Goal: Check status: Check status

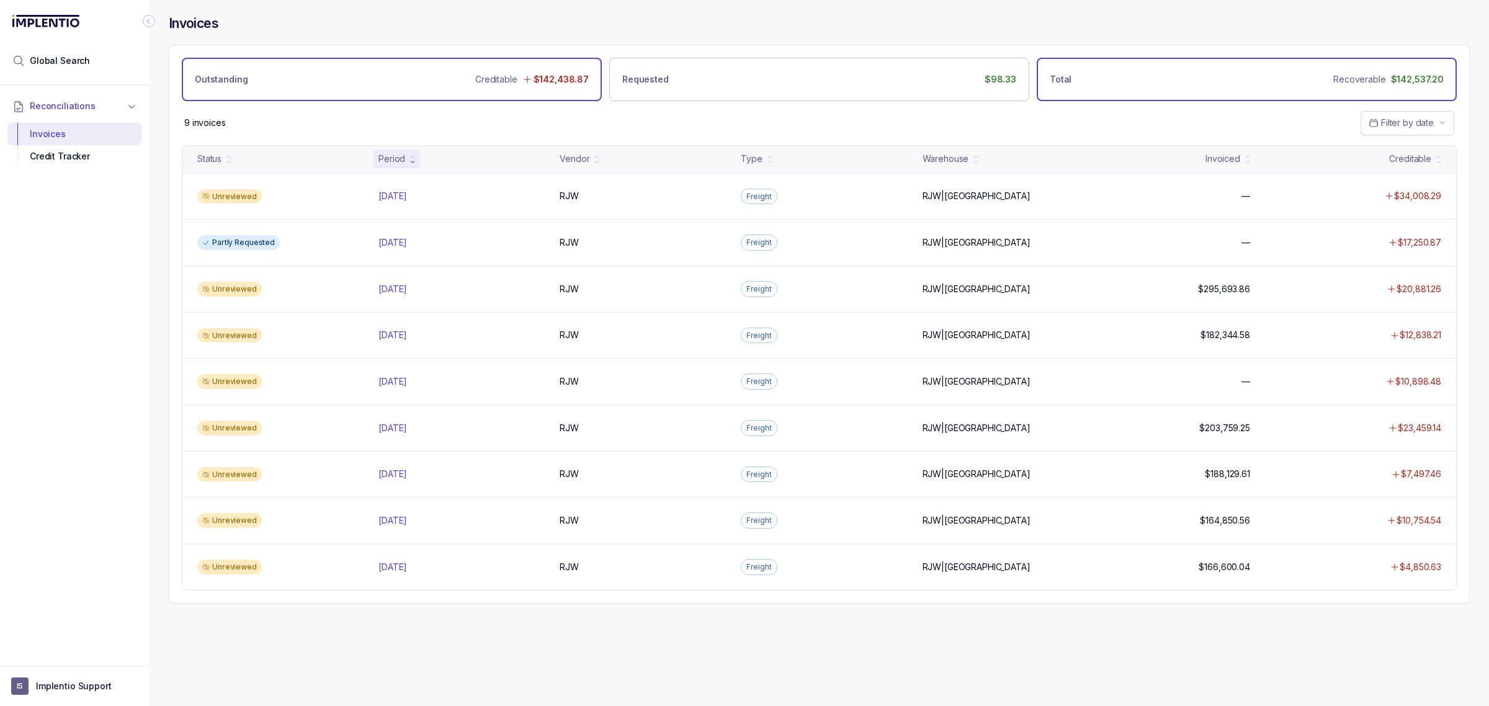
click at [1082, 72] on div "Total Recoverable $142,537.20" at bounding box center [1247, 79] width 420 height 43
click at [1400, 123] on span "Filter by date" at bounding box center [1407, 122] width 53 height 11
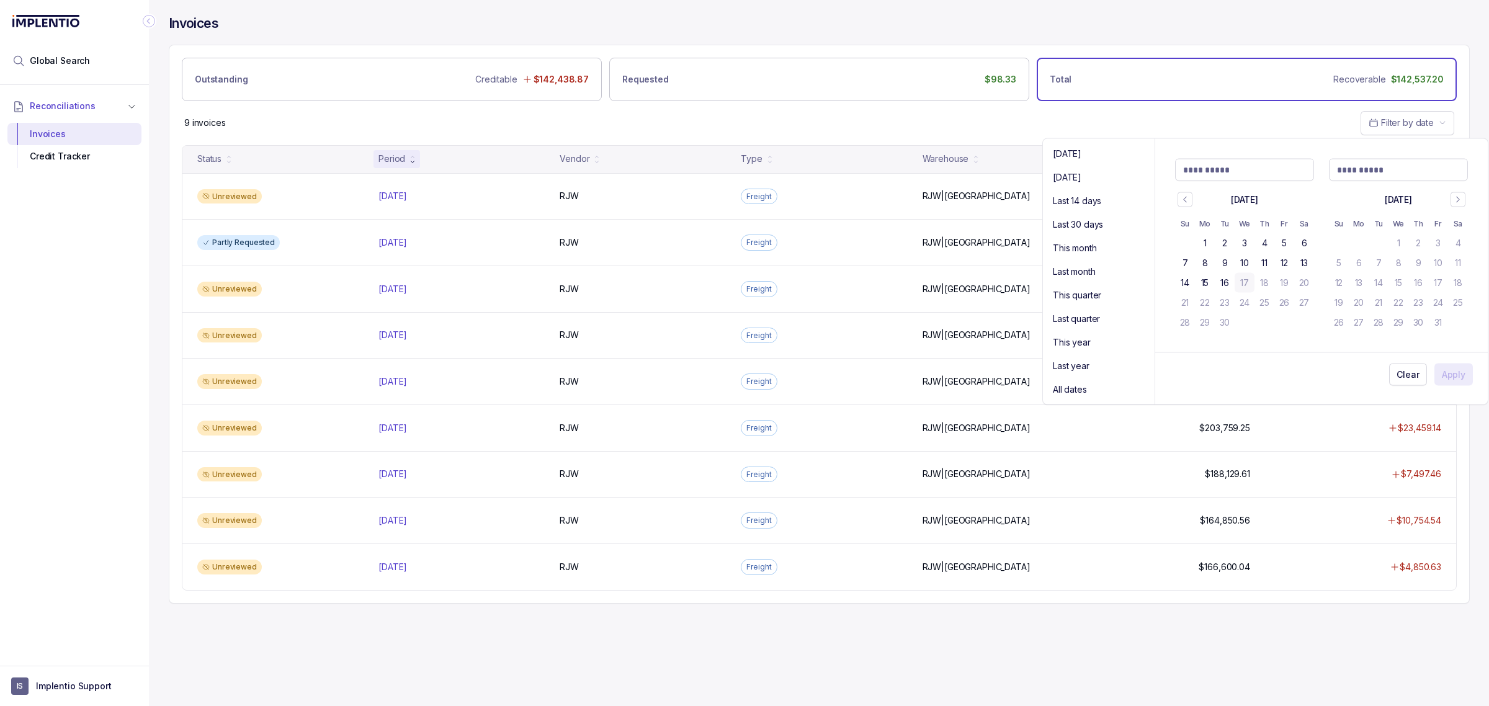
click at [1055, 25] on div "Invoices" at bounding box center [819, 30] width 1301 height 30
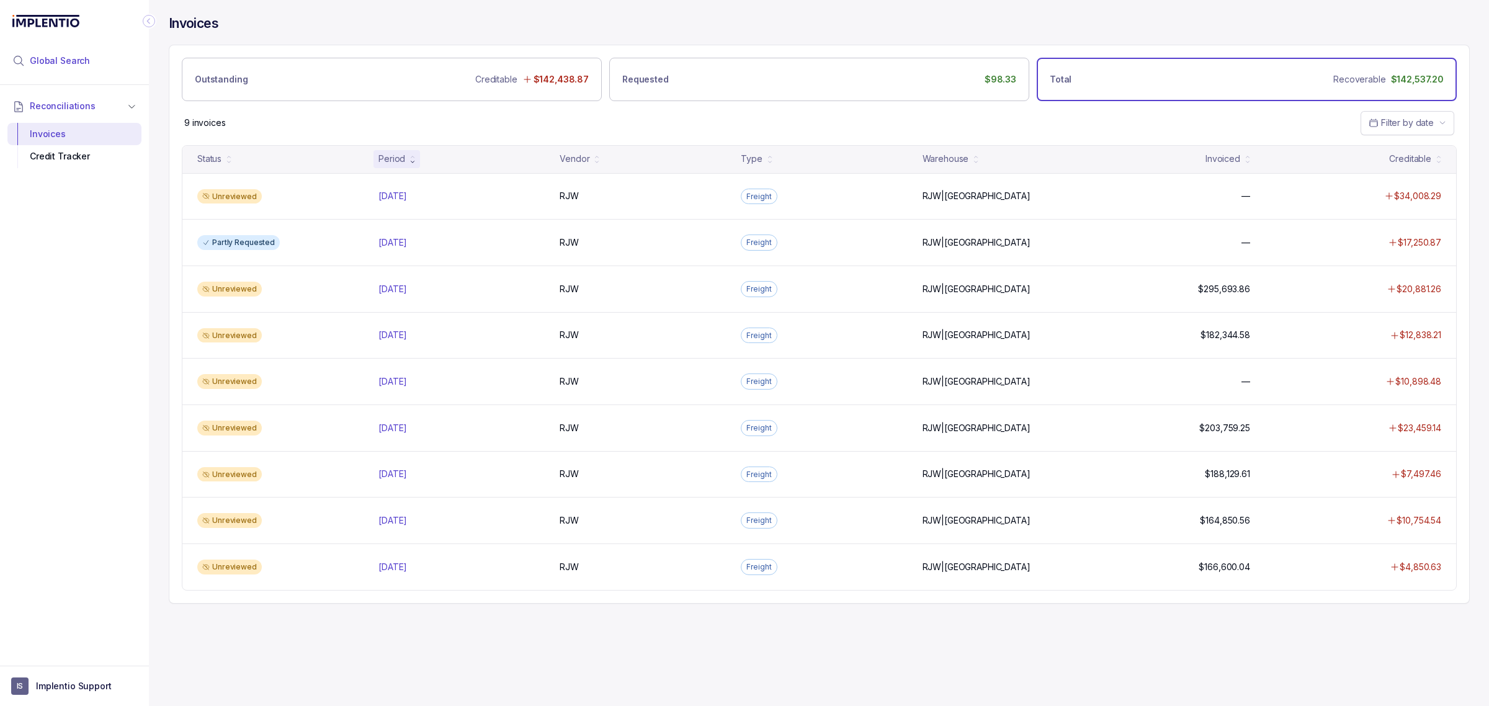
click at [79, 61] on span "Global Search" at bounding box center [60, 61] width 60 height 12
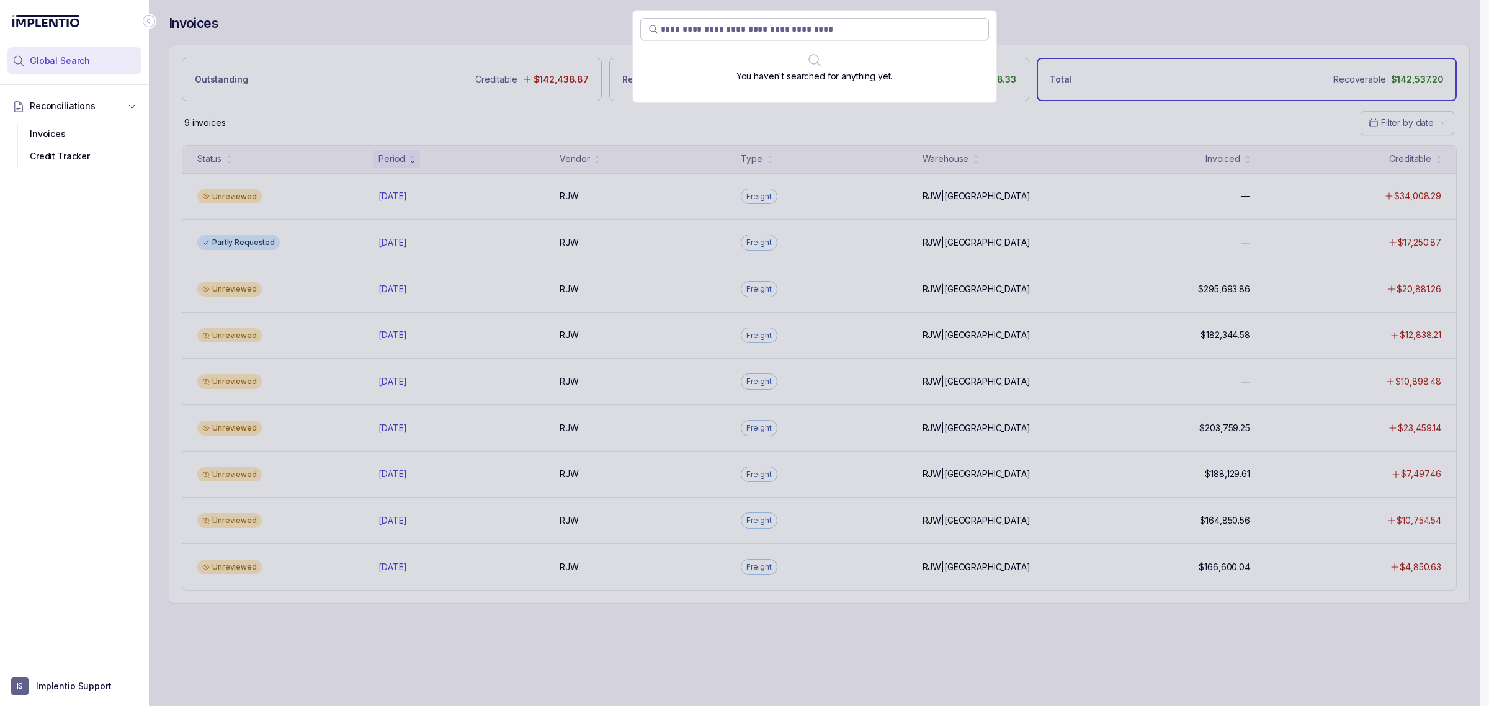
click at [684, 25] on input "search" at bounding box center [821, 29] width 320 height 12
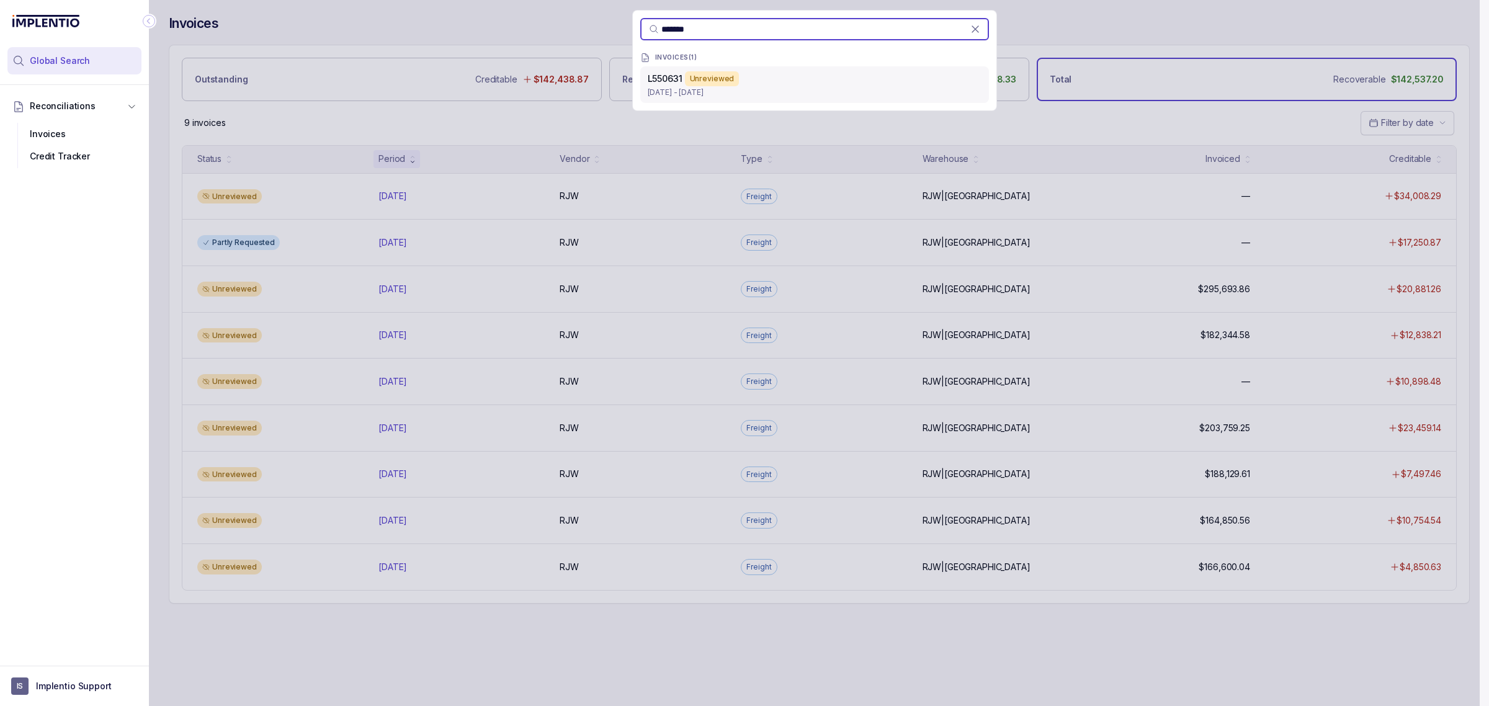
type input "*******"
click at [676, 91] on p "[DATE] - [DATE]" at bounding box center [815, 92] width 334 height 12
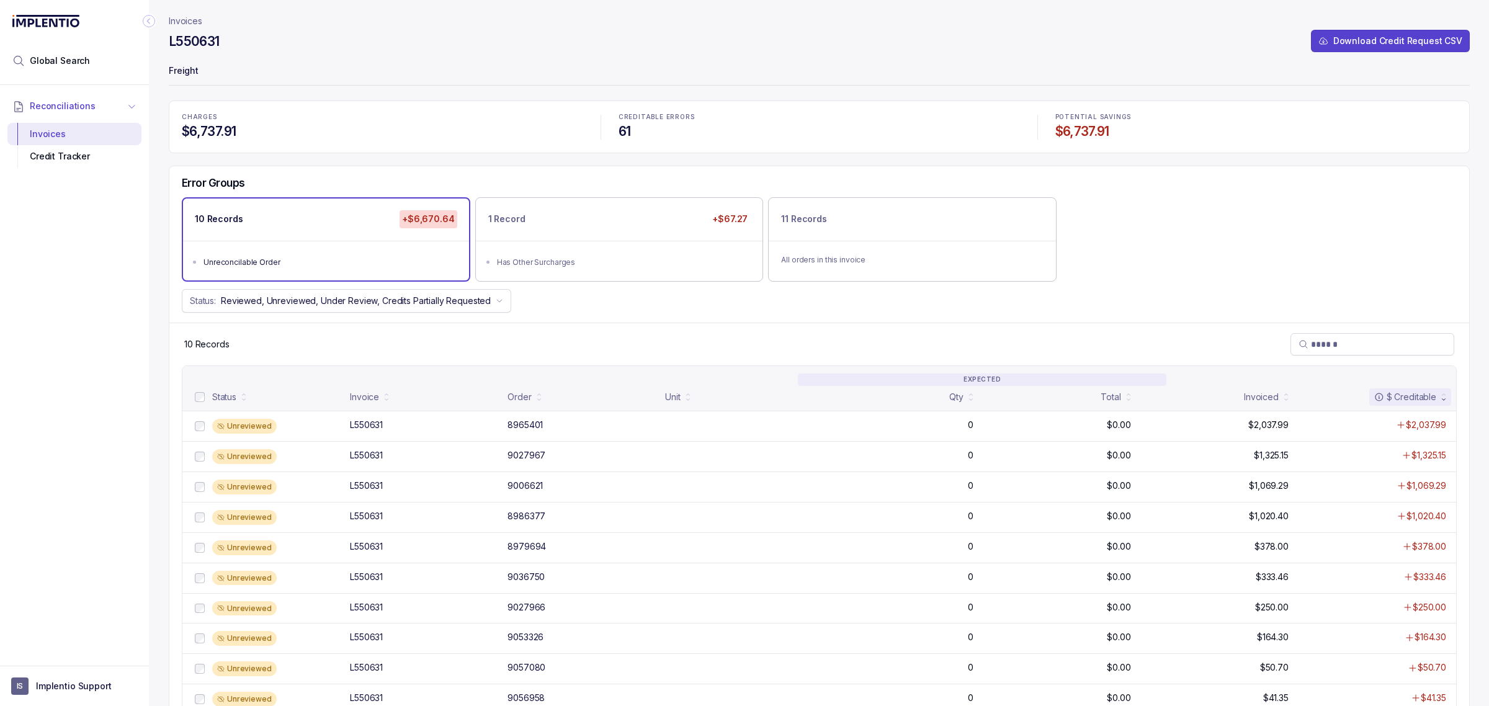
click at [57, 109] on span "Reconciliations" at bounding box center [63, 106] width 66 height 12
click at [51, 128] on div "Invoices" at bounding box center [74, 134] width 114 height 22
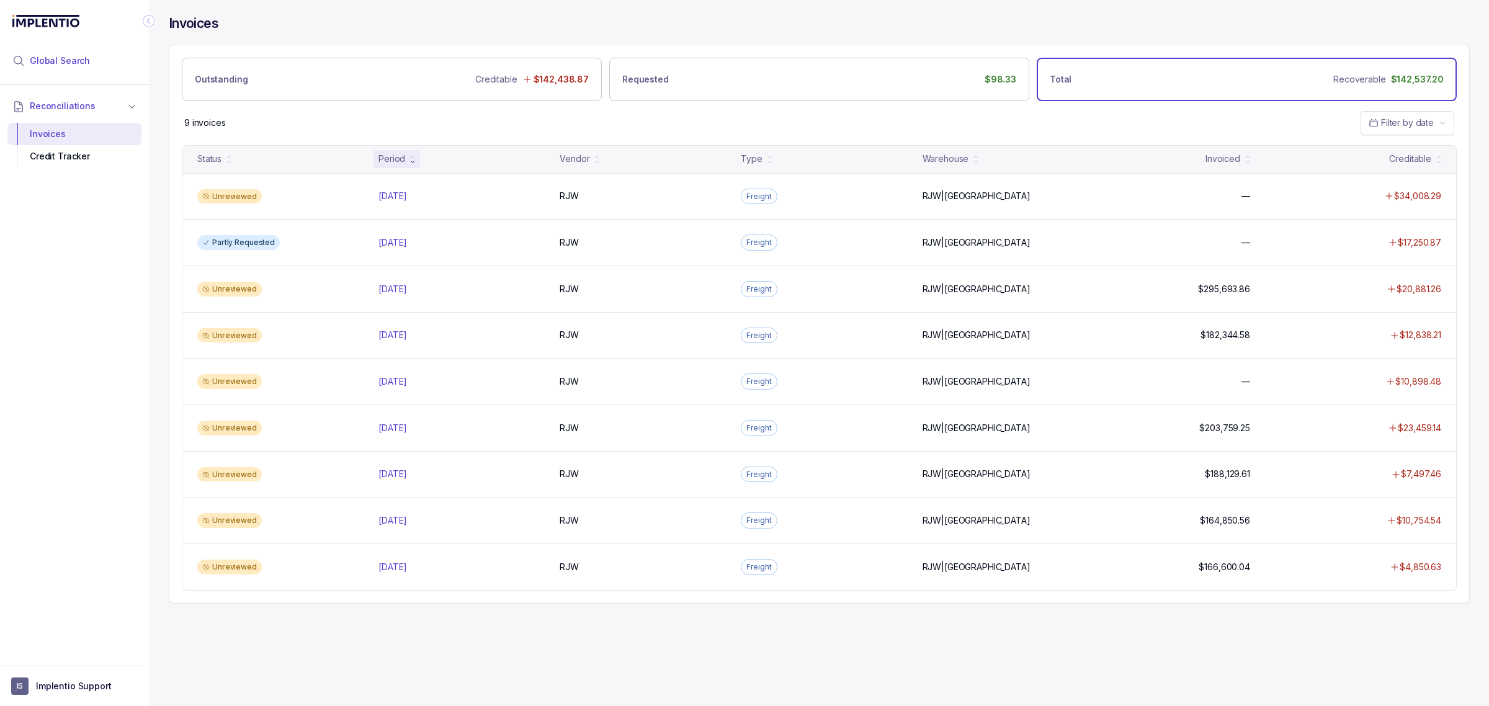
click at [73, 67] on li "Global Search" at bounding box center [74, 60] width 134 height 27
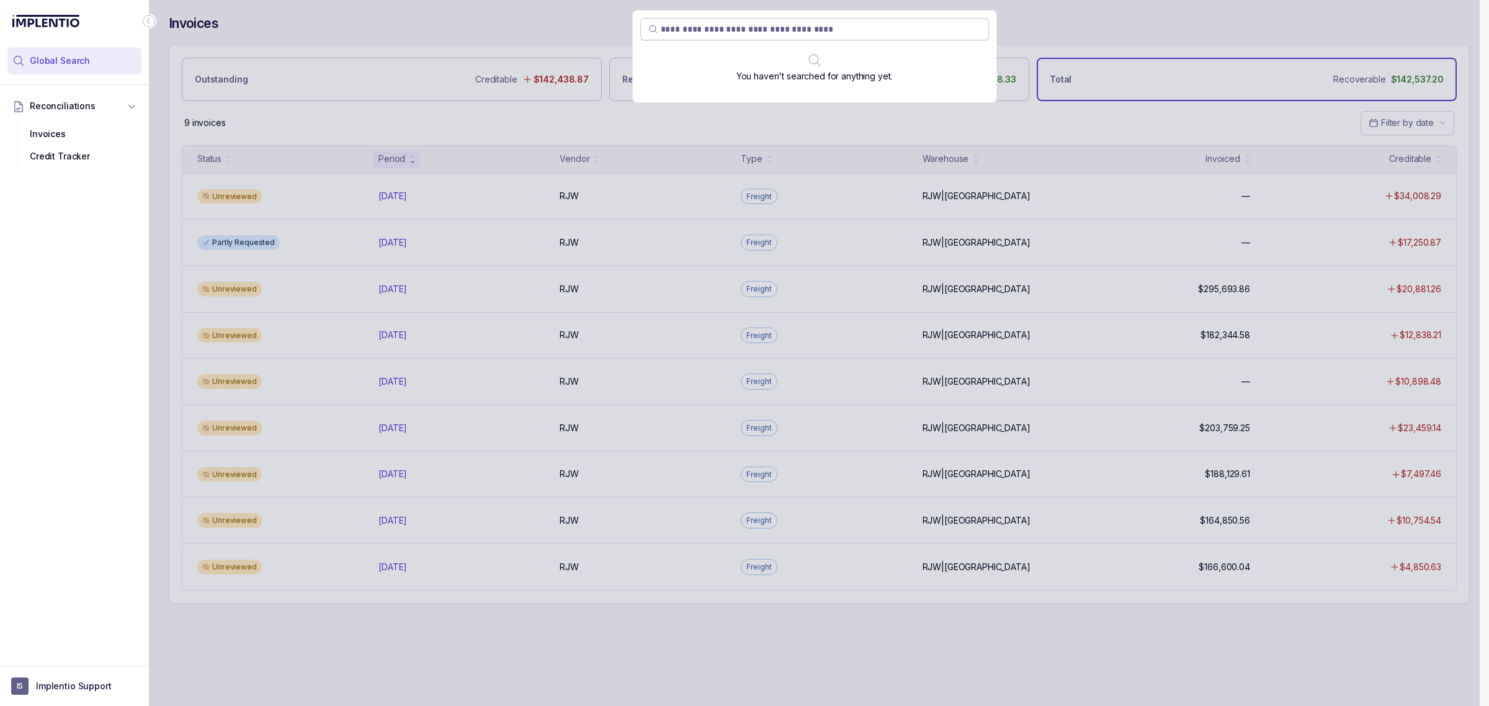
click at [687, 28] on input "search" at bounding box center [821, 29] width 320 height 12
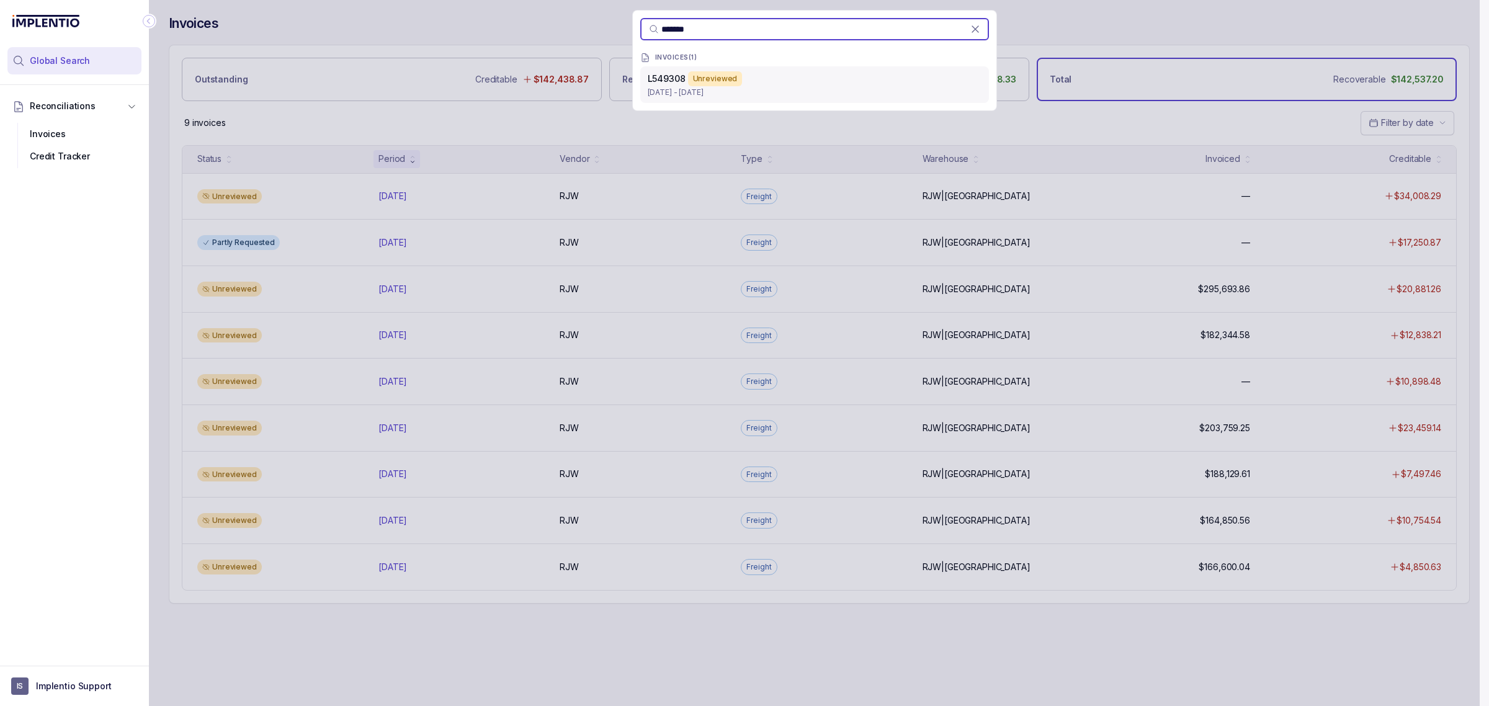
type input "*******"
click at [695, 91] on p "[DATE] - [DATE]" at bounding box center [815, 92] width 334 height 12
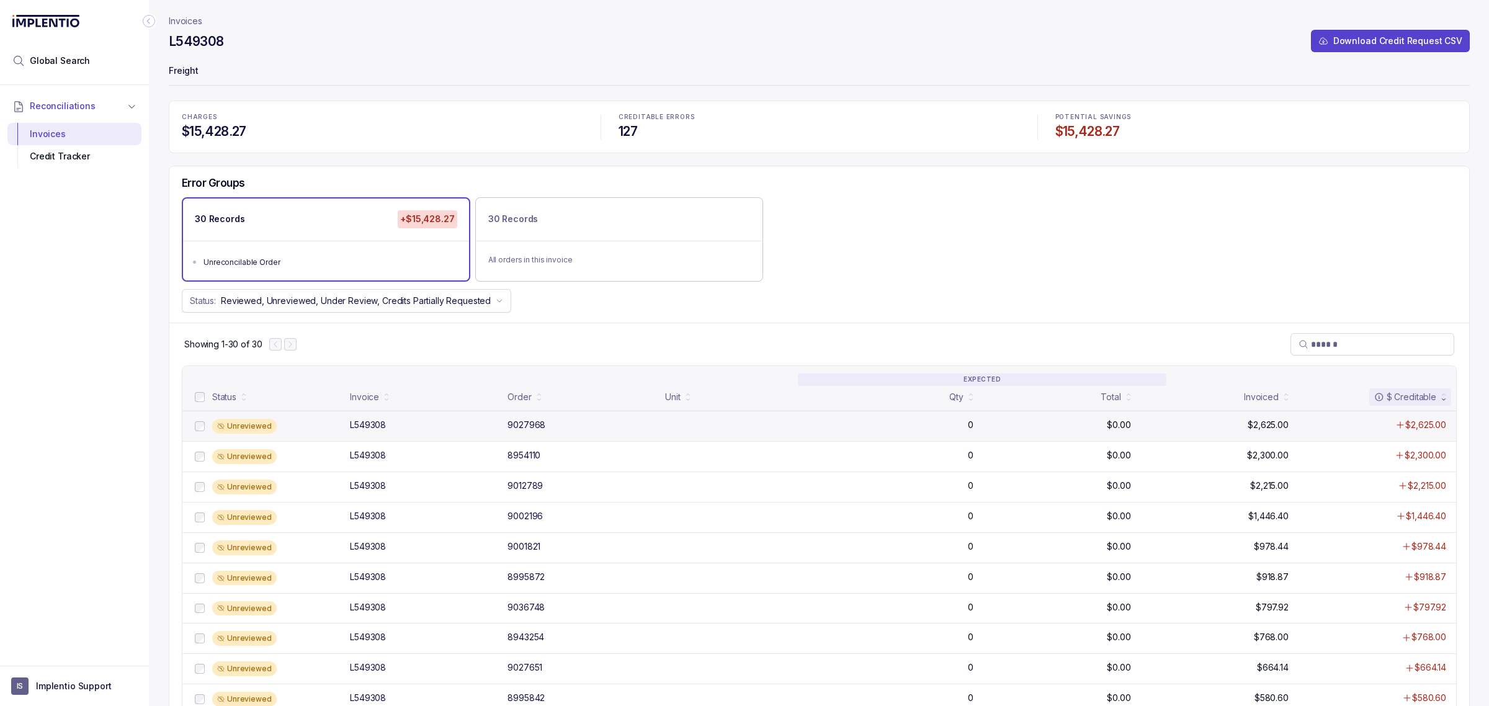
click at [529, 425] on div "9027968" at bounding box center [526, 425] width 38 height 12
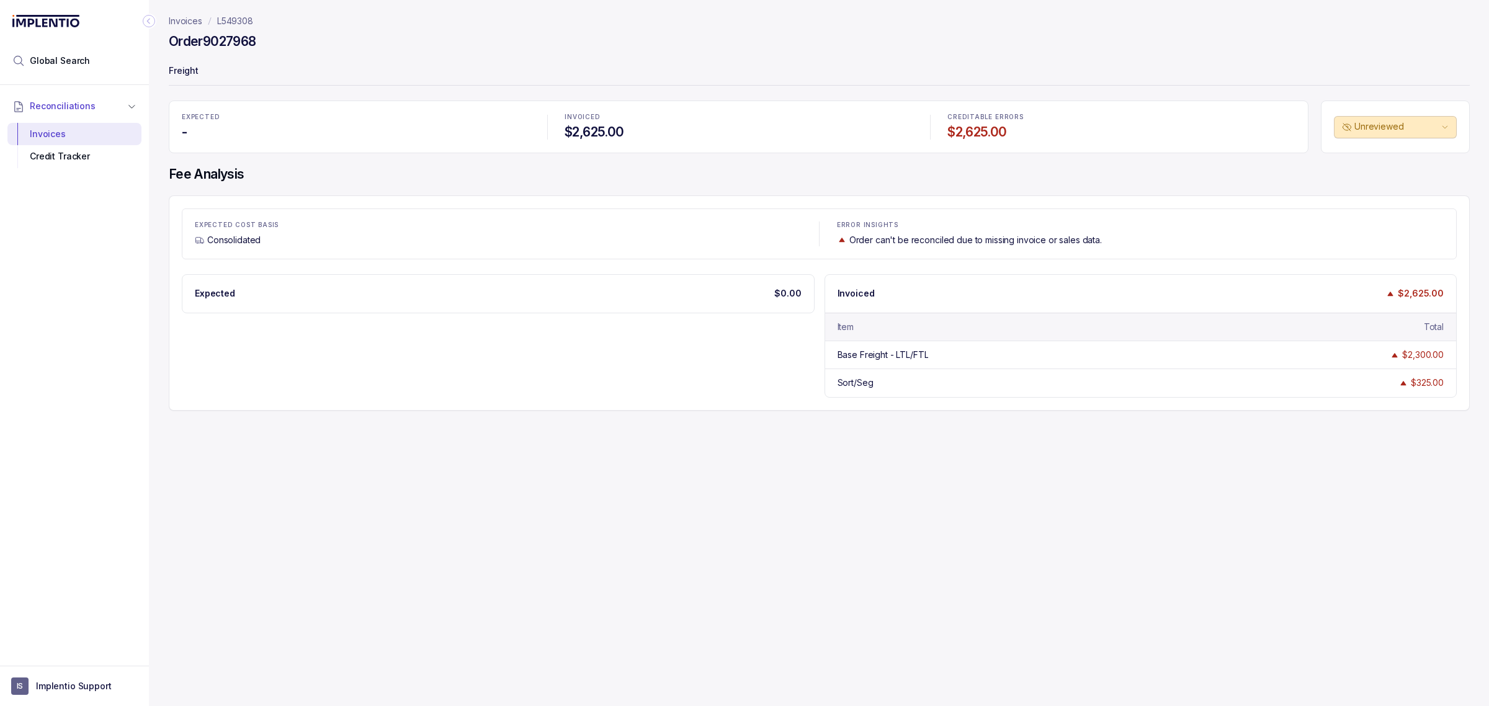
click at [497, 45] on div "Order 9027968" at bounding box center [819, 43] width 1301 height 22
click at [234, 22] on p "L549308" at bounding box center [235, 21] width 36 height 12
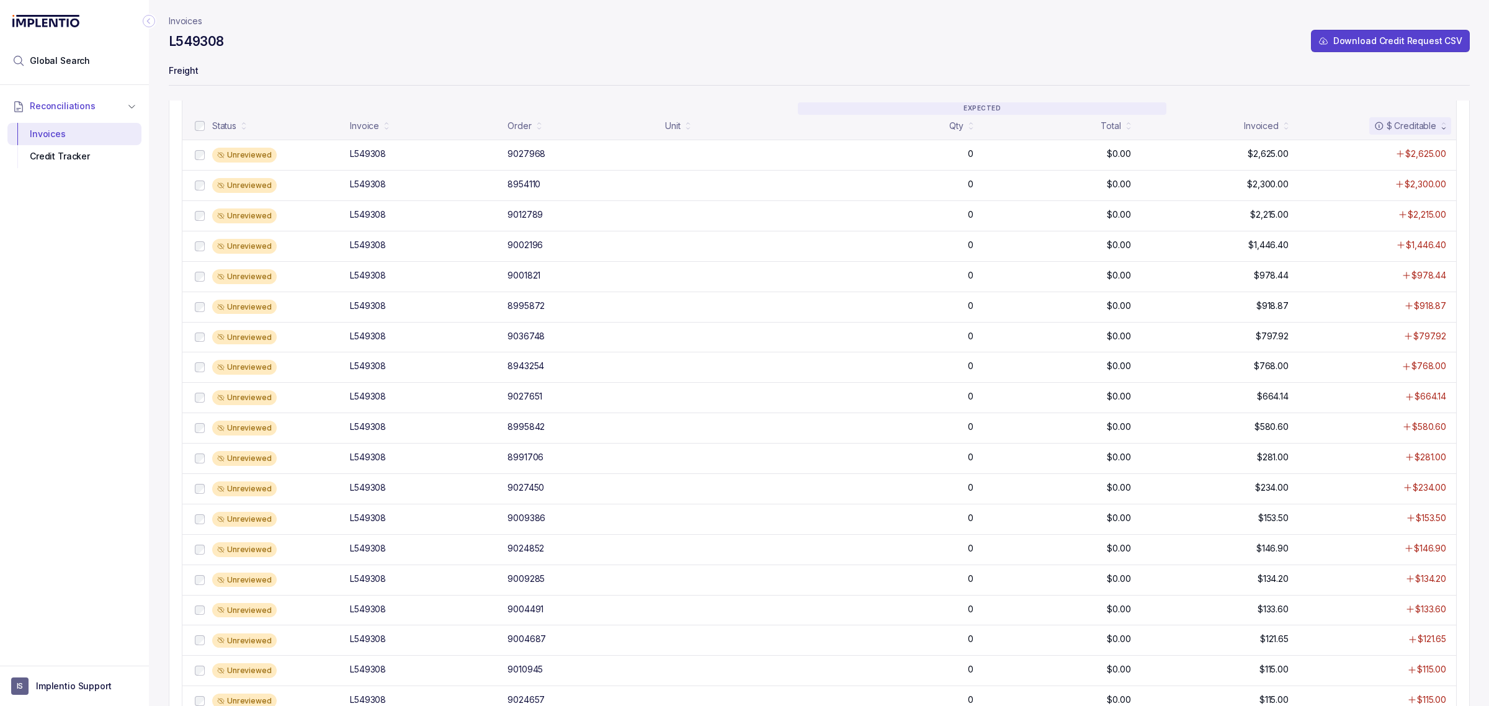
scroll to position [310, 0]
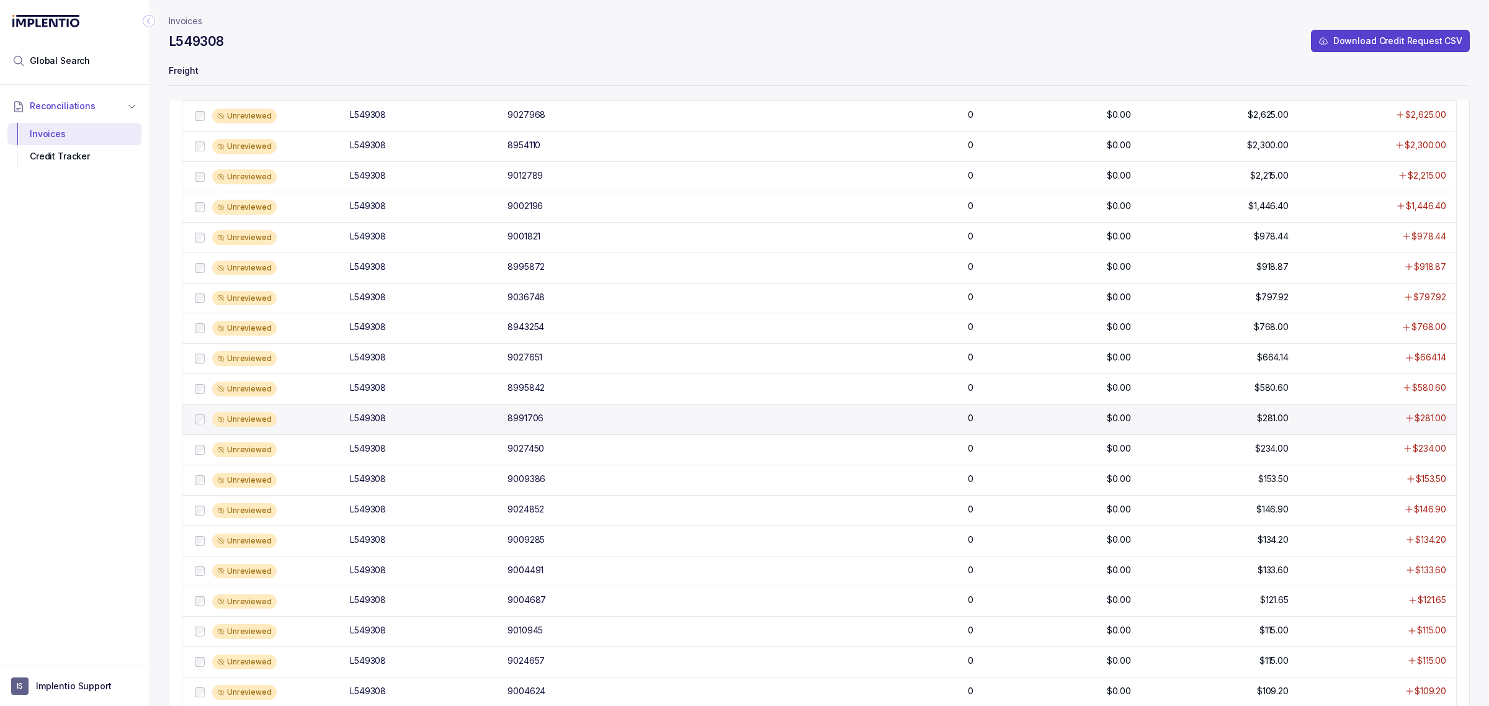
click at [515, 420] on div "8991706" at bounding box center [525, 418] width 36 height 12
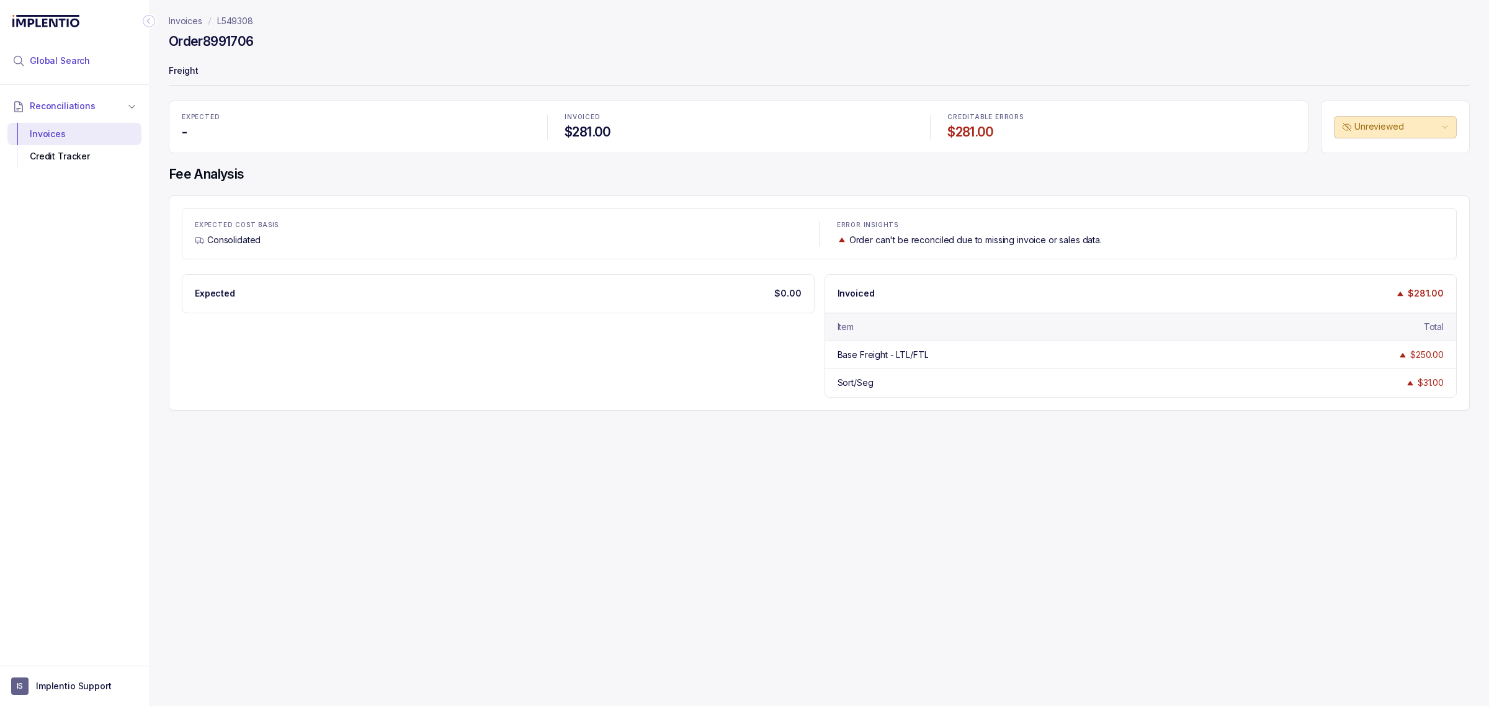
click at [53, 56] on span "Global Search" at bounding box center [60, 61] width 60 height 12
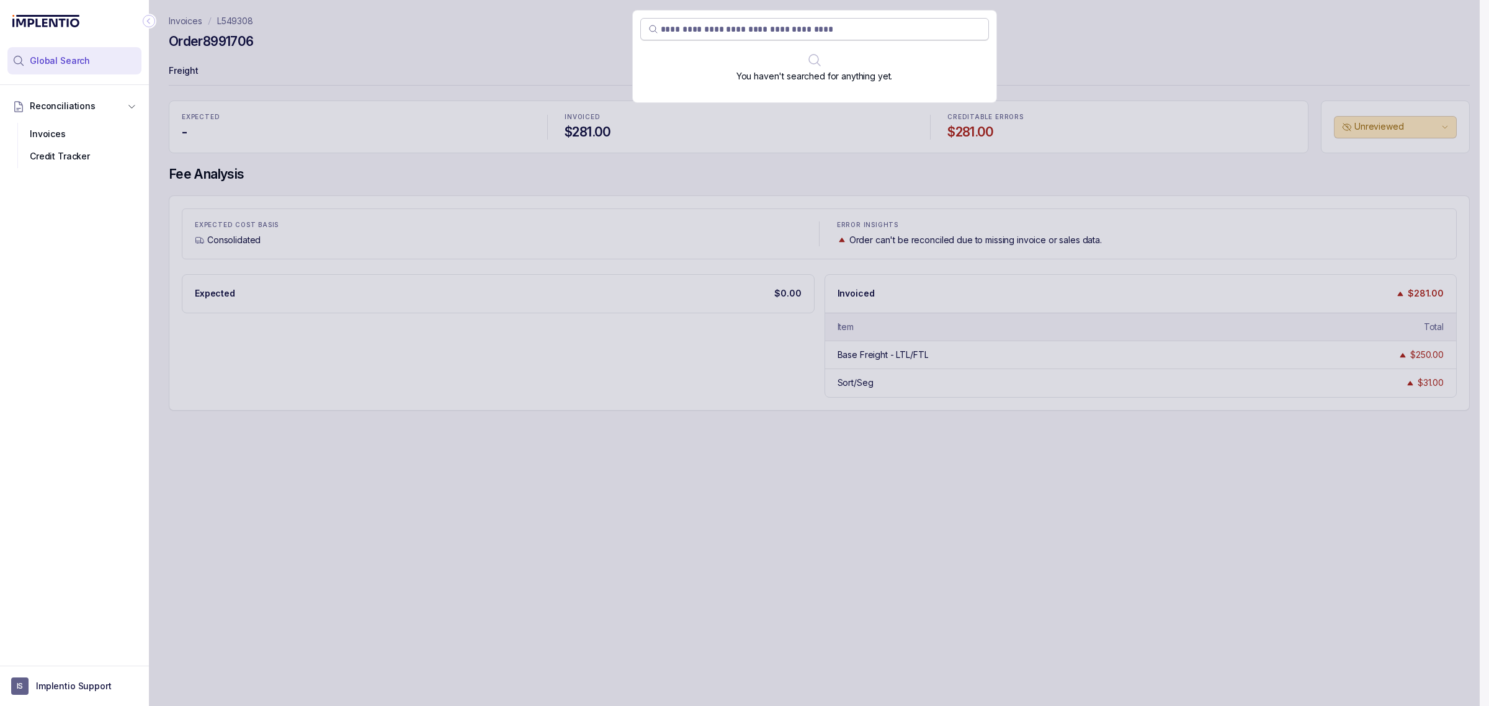
click at [712, 30] on input "search" at bounding box center [821, 29] width 320 height 12
paste input "*******"
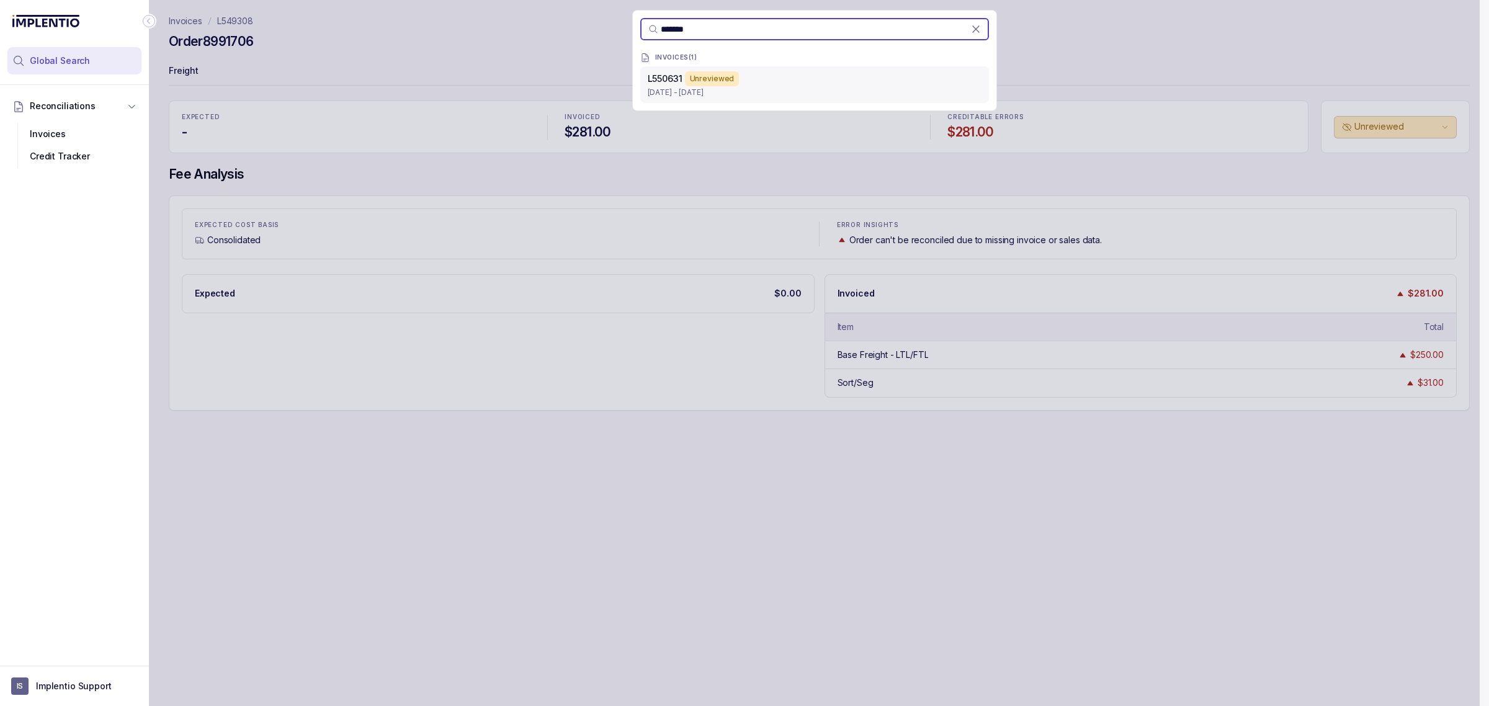
type input "*******"
click at [754, 82] on div "L550631 Unreviewed" at bounding box center [815, 78] width 334 height 15
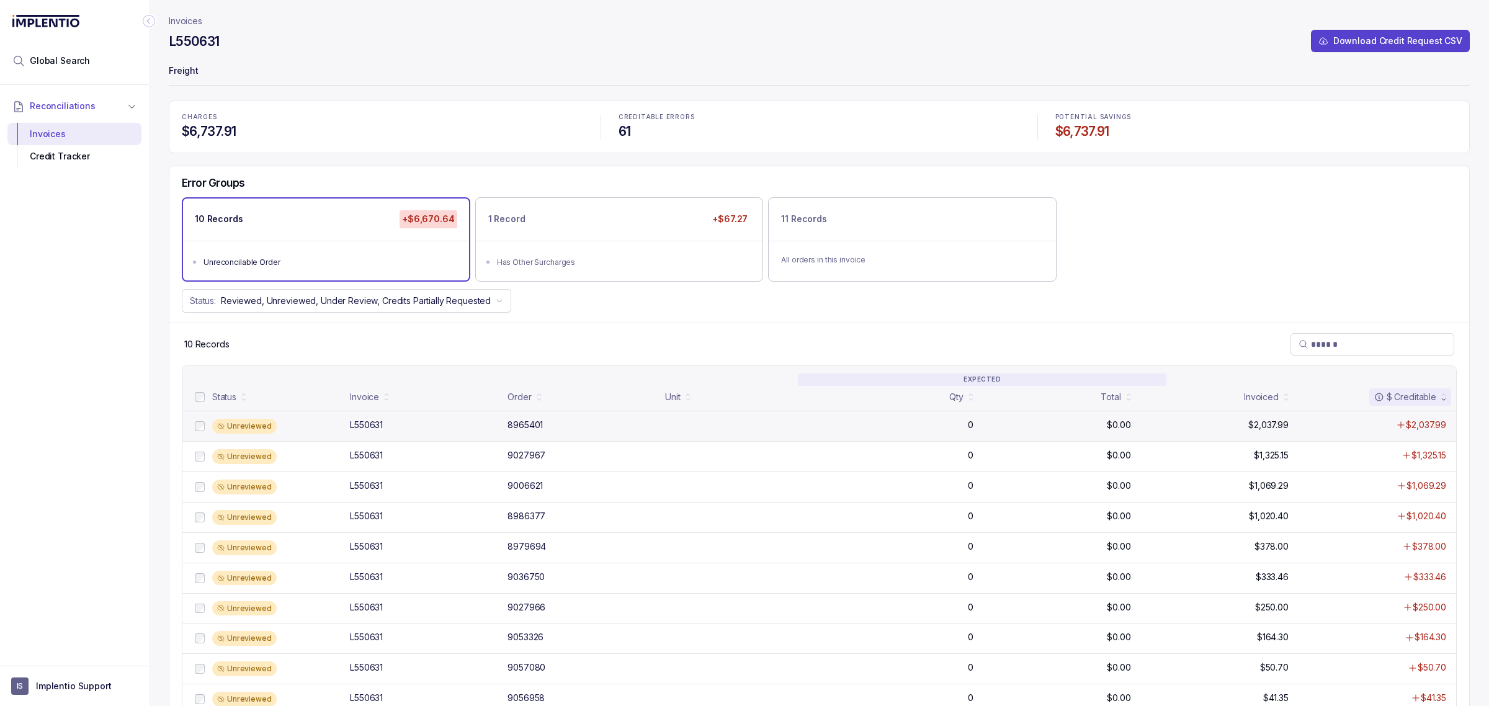
click at [532, 426] on div "8965401" at bounding box center [524, 425] width 35 height 12
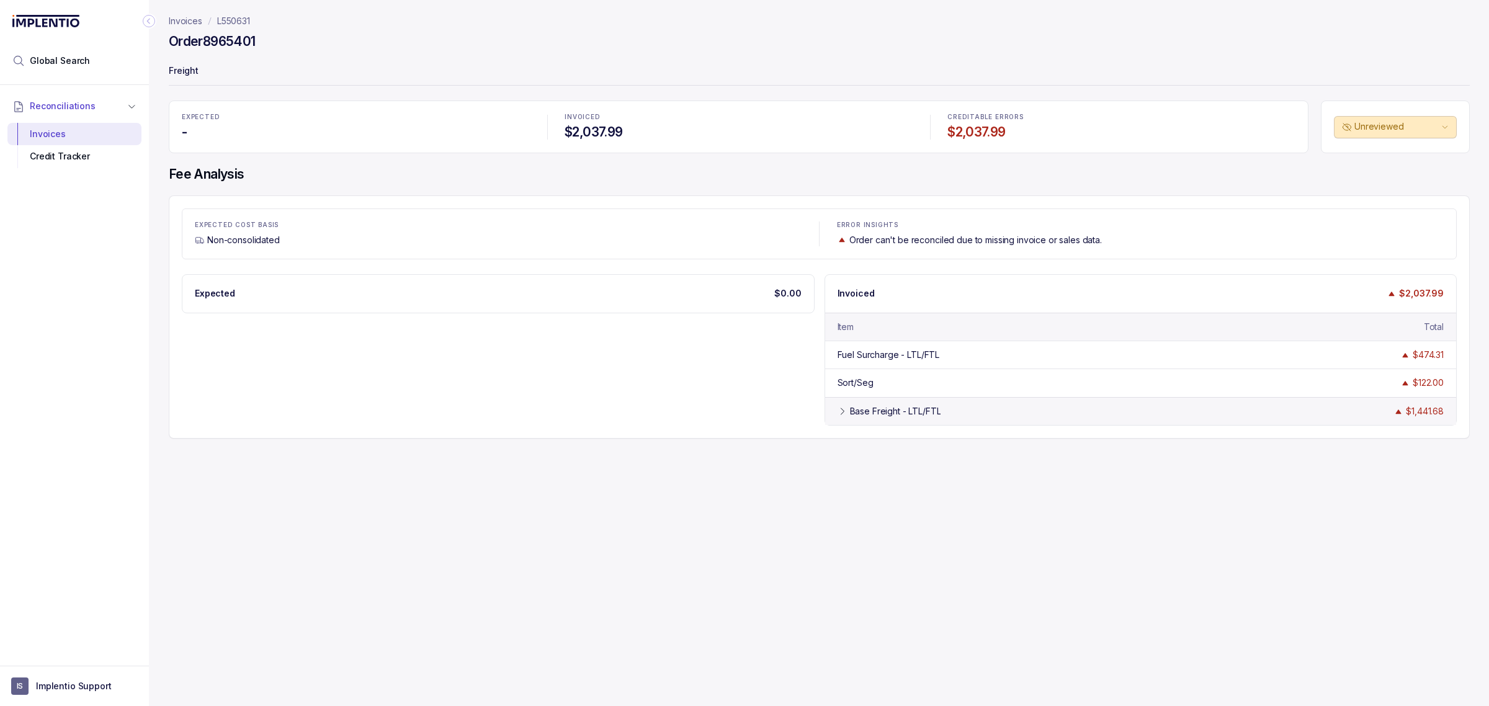
click at [888, 417] on div "Base Freight - LTL/FTL" at bounding box center [895, 411] width 91 height 12
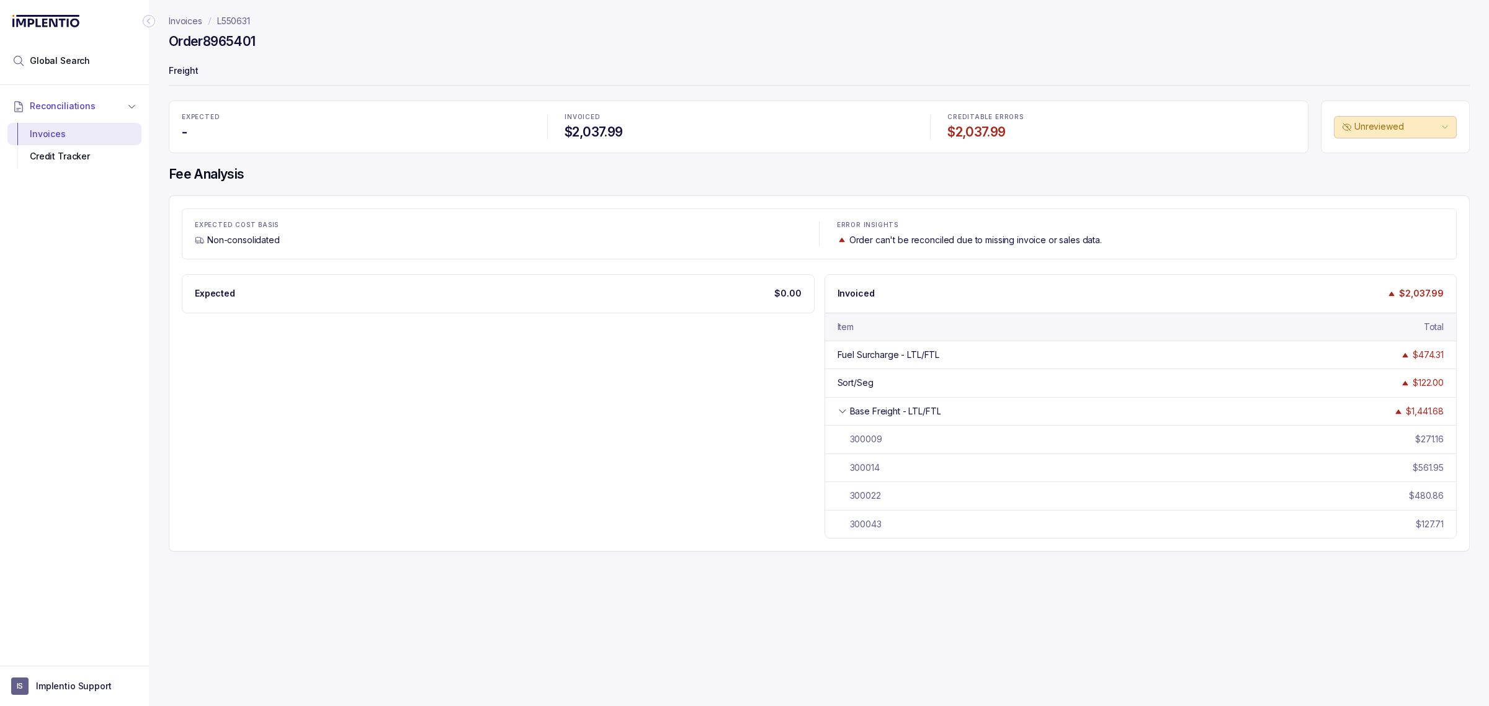
click at [716, 515] on div "Expected $0.00 Invoiced $2,037.99 Item Total Fuel Surcharge - LTL/FTL $474.31 S…" at bounding box center [819, 406] width 1275 height 264
